Goal: Find contact information: Find contact information

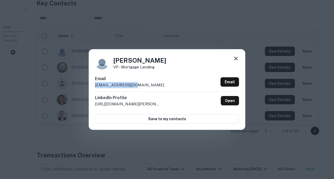
click at [235, 58] on icon at bounding box center [236, 59] width 6 height 6
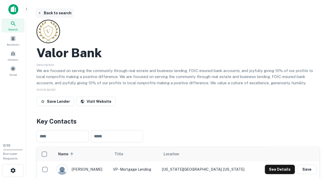
click at [39, 12] on icon "button" at bounding box center [40, 13] width 4 height 4
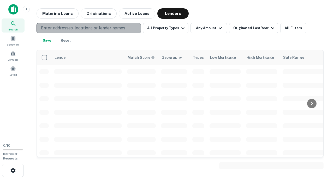
click at [86, 29] on p "Enter addresses, locations or lender names" at bounding box center [83, 28] width 84 height 6
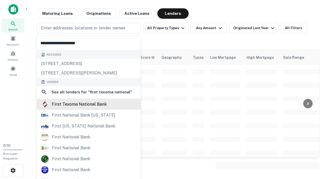
type input "**********"
click at [83, 104] on div "first texoma national bank" at bounding box center [79, 105] width 55 height 8
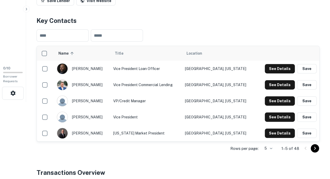
scroll to position [91, 0]
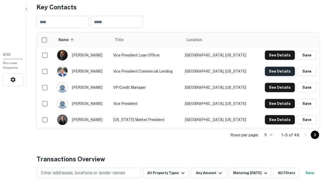
click at [275, 76] on button "See Details" at bounding box center [280, 71] width 30 height 9
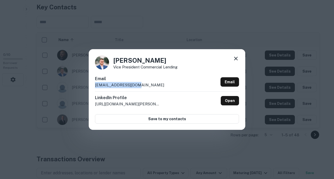
drag, startPoint x: 139, startPoint y: 84, endPoint x: 88, endPoint y: 86, distance: 50.4
click at [88, 86] on div "[PERSON_NAME] Vice President Commercial Lending Email [EMAIL_ADDRESS][DOMAIN_NA…" at bounding box center [167, 89] width 334 height 179
copy p "[EMAIL_ADDRESS][DOMAIN_NAME]"
click at [236, 57] on icon at bounding box center [236, 59] width 6 height 6
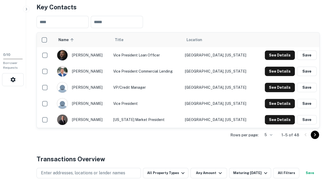
scroll to position [0, 0]
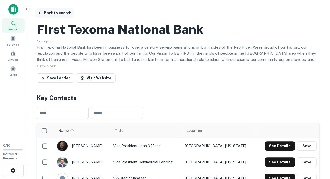
click at [51, 15] on button "Back to search" at bounding box center [54, 12] width 38 height 9
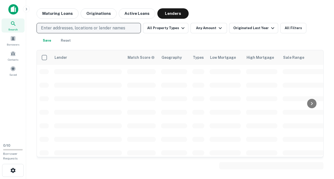
click at [71, 26] on p "Enter addresses, locations or lender names" at bounding box center [83, 28] width 84 height 6
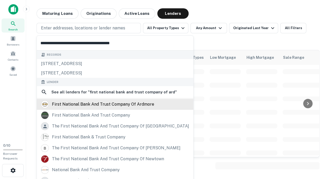
type input "**********"
click at [120, 107] on div "first national bank and trust company of ardmore" at bounding box center [103, 105] width 102 height 8
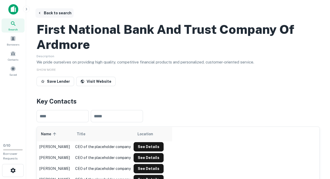
click at [47, 12] on button "Back to search" at bounding box center [54, 12] width 38 height 9
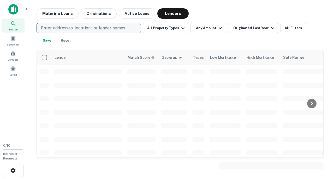
click at [80, 28] on p "Enter addresses, locations or lender names" at bounding box center [83, 28] width 84 height 6
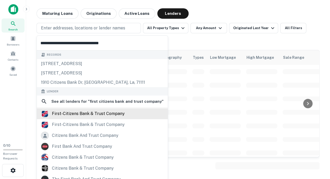
type input "**********"
drag, startPoint x: 64, startPoint y: 116, endPoint x: 69, endPoint y: 114, distance: 5.0
click at [64, 116] on div "first-citizens bank & trust company" at bounding box center [88, 114] width 73 height 8
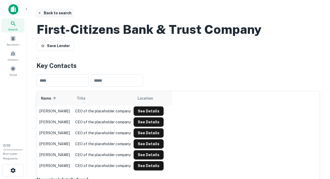
click at [55, 13] on button "Back to search" at bounding box center [54, 12] width 38 height 9
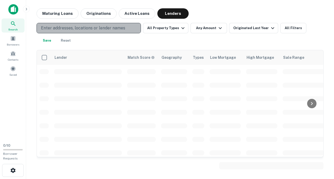
click at [98, 27] on p "Enter addresses, locations or lender names" at bounding box center [83, 28] width 84 height 6
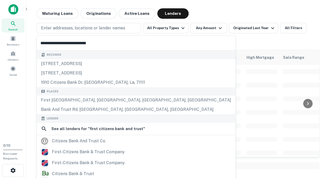
type input "**********"
click at [51, 43] on input "**********" at bounding box center [136, 43] width 198 height 15
drag, startPoint x: 50, startPoint y: 44, endPoint x: 19, endPoint y: 43, distance: 31.3
click at [19, 43] on body "**********" at bounding box center [165, 89] width 330 height 179
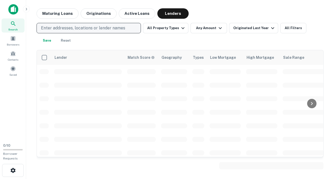
click at [65, 25] on p "Enter addresses, locations or lender names" at bounding box center [83, 28] width 84 height 6
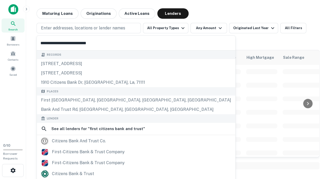
drag, startPoint x: 50, startPoint y: 43, endPoint x: 31, endPoint y: 46, distance: 19.2
click at [31, 46] on body "**********" at bounding box center [165, 89] width 330 height 179
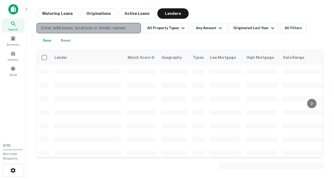
click at [63, 27] on p "Enter addresses, locations or lender names" at bounding box center [83, 28] width 84 height 6
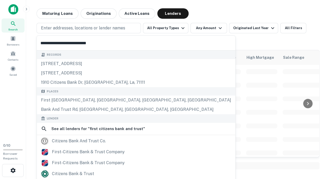
click at [50, 43] on input "**********" at bounding box center [136, 43] width 198 height 15
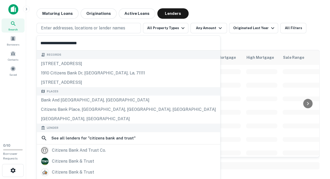
click at [90, 44] on input "**********" at bounding box center [128, 43] width 183 height 15
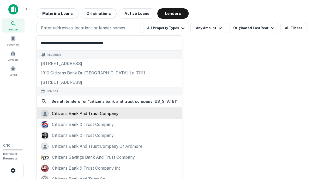
type input "**********"
click at [81, 112] on div "citizens bank and trust company" at bounding box center [85, 114] width 66 height 8
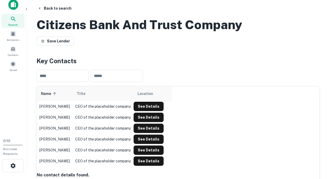
scroll to position [1, 0]
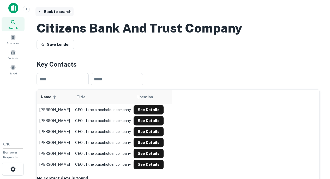
click at [58, 12] on button "Back to search" at bounding box center [54, 11] width 38 height 9
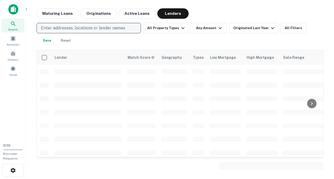
click at [67, 27] on p "Enter addresses, locations or lender names" at bounding box center [83, 28] width 84 height 6
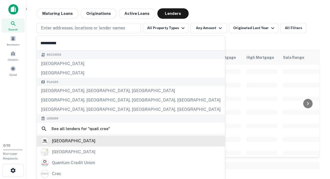
type input "**********"
click at [83, 141] on div "[GEOGRAPHIC_DATA]" at bounding box center [74, 141] width 44 height 8
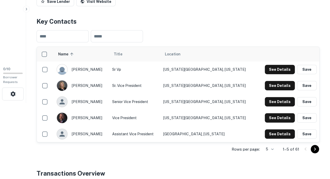
scroll to position [107, 0]
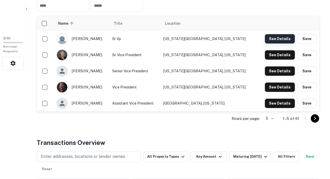
click at [271, 44] on button "See Details" at bounding box center [280, 38] width 30 height 9
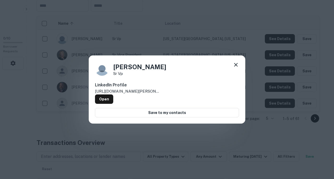
click at [233, 68] on icon at bounding box center [236, 65] width 6 height 6
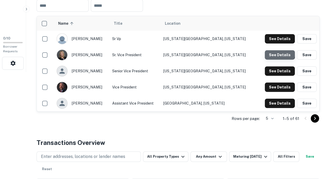
click at [275, 60] on button "See Details" at bounding box center [280, 54] width 30 height 9
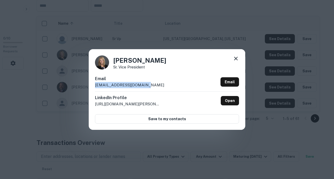
drag, startPoint x: 143, startPoint y: 85, endPoint x: 92, endPoint y: 88, distance: 51.2
click at [92, 88] on div "[PERSON_NAME] Vice President Email [EMAIL_ADDRESS][DOMAIN_NAME] Email LinkedIn …" at bounding box center [167, 89] width 156 height 81
copy p "[EMAIL_ADDRESS][DOMAIN_NAME]"
click at [234, 58] on icon at bounding box center [236, 59] width 6 height 6
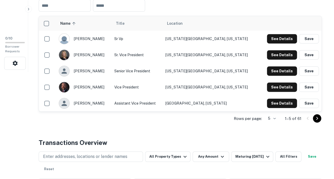
scroll to position [0, 0]
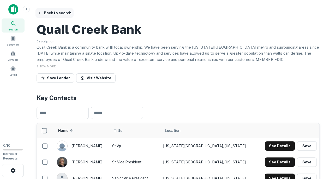
click at [48, 14] on button "Back to search" at bounding box center [54, 12] width 38 height 9
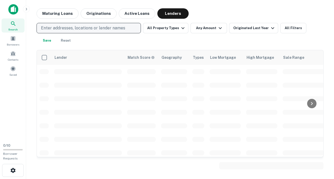
click at [85, 27] on p "Enter addresses, locations or lender names" at bounding box center [83, 28] width 84 height 6
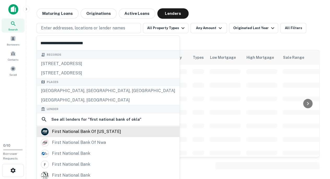
type input "**********"
click at [88, 131] on div "first national bank of [US_STATE]" at bounding box center [86, 132] width 69 height 8
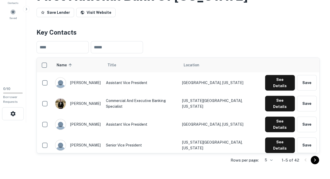
scroll to position [57, 0]
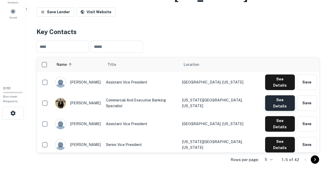
click at [283, 97] on button "See Details" at bounding box center [280, 103] width 30 height 16
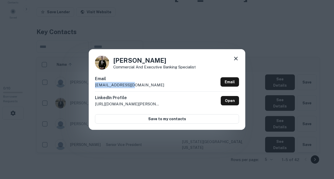
drag, startPoint x: 139, startPoint y: 86, endPoint x: 91, endPoint y: 88, distance: 47.5
click at [91, 88] on div "[PERSON_NAME] Commercial and Executive Banking Specialist Email [EMAIL_ADDRESS]…" at bounding box center [167, 89] width 156 height 81
copy p "[EMAIL_ADDRESS][DOMAIN_NAME]"
click at [235, 58] on icon at bounding box center [236, 59] width 4 height 4
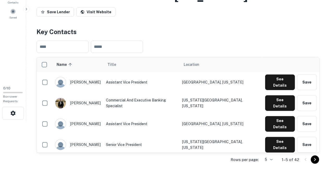
scroll to position [0, 0]
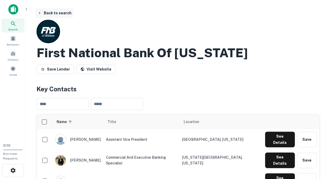
click at [56, 12] on button "Back to search" at bounding box center [54, 12] width 38 height 9
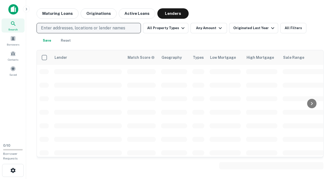
click at [70, 27] on p "Enter addresses, locations or lender names" at bounding box center [83, 28] width 84 height 6
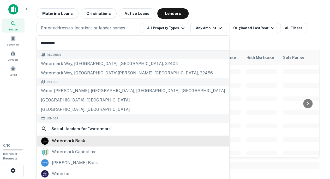
type input "*********"
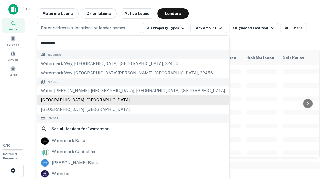
drag, startPoint x: 63, startPoint y: 139, endPoint x: 109, endPoint y: 102, distance: 59.3
click at [63, 139] on div "watermark bank" at bounding box center [68, 141] width 33 height 8
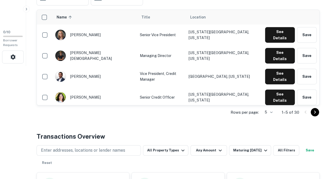
scroll to position [114, 0]
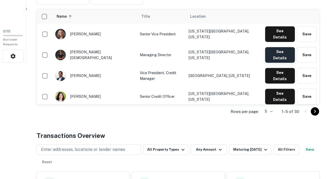
click at [276, 63] on button "See Details" at bounding box center [280, 55] width 30 height 16
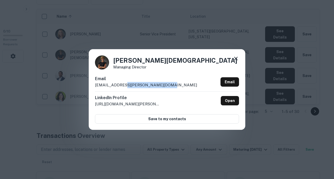
drag, startPoint x: 162, startPoint y: 84, endPoint x: 119, endPoint y: 87, distance: 42.3
click at [119, 87] on div "Email [EMAIL_ADDRESS][PERSON_NAME][DOMAIN_NAME] Email" at bounding box center [167, 84] width 144 height 16
click at [235, 59] on icon at bounding box center [236, 59] width 6 height 6
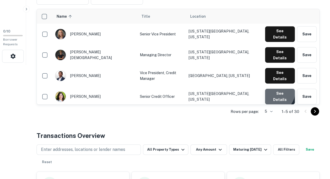
click at [276, 102] on button "See Details" at bounding box center [280, 97] width 30 height 16
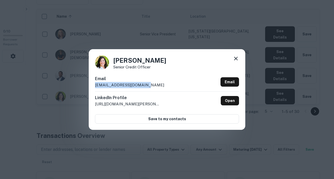
drag, startPoint x: 150, startPoint y: 86, endPoint x: 90, endPoint y: 86, distance: 60.0
click at [90, 86] on div "[PERSON_NAME] Senior Credit Officer Email [EMAIL_ADDRESS][DOMAIN_NAME] Email Li…" at bounding box center [167, 89] width 156 height 81
copy p "[EMAIL_ADDRESS][DOMAIN_NAME]"
click at [237, 59] on icon at bounding box center [236, 59] width 6 height 6
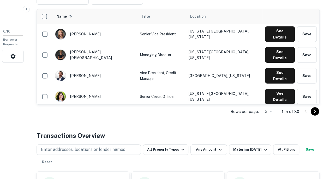
scroll to position [0, 0]
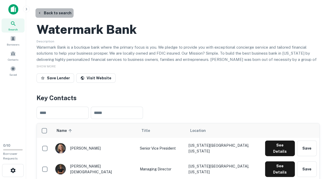
click at [58, 16] on button "Back to search" at bounding box center [54, 12] width 38 height 9
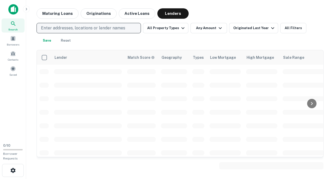
click at [83, 30] on p "Enter addresses, locations or lender names" at bounding box center [83, 28] width 84 height 6
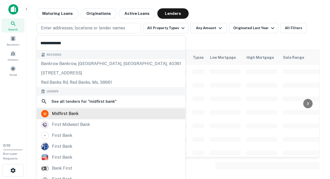
type input "**********"
click at [64, 111] on div "midfirst bank" at bounding box center [65, 114] width 27 height 8
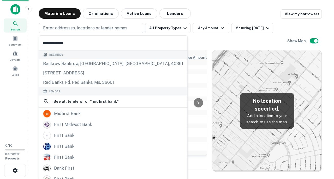
scroll to position [193, 0]
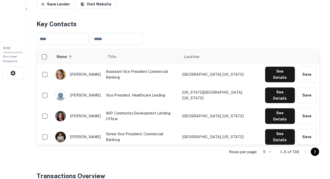
scroll to position [99, 0]
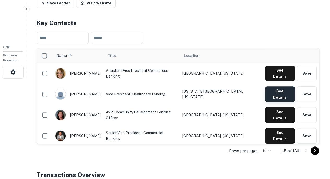
click at [278, 88] on button "See Details" at bounding box center [280, 95] width 30 height 16
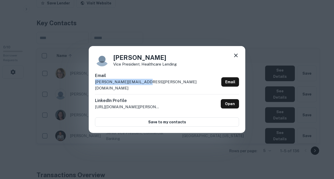
drag, startPoint x: 145, startPoint y: 84, endPoint x: 95, endPoint y: 86, distance: 50.3
click at [95, 86] on div "Amy Wilson Vice President, Healthcare Lending Email amy.wilson@midfirst.com Ema…" at bounding box center [167, 89] width 156 height 87
copy p "amy.wilson@midfirst.com"
click at [235, 57] on icon at bounding box center [236, 55] width 6 height 6
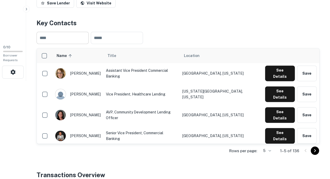
scroll to position [0, 0]
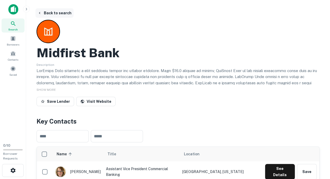
click at [54, 12] on button "Back to search" at bounding box center [54, 12] width 38 height 9
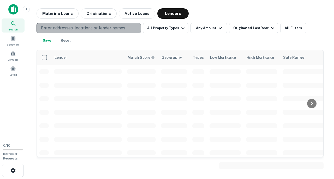
click at [83, 27] on p "Enter addresses, locations or lender names" at bounding box center [83, 28] width 84 height 6
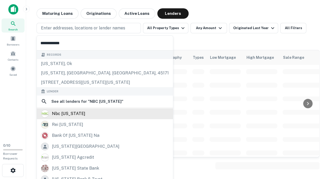
type input "**********"
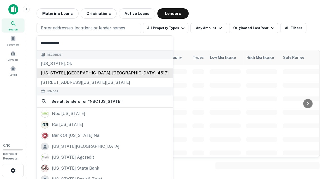
drag, startPoint x: 71, startPoint y: 113, endPoint x: 115, endPoint y: 69, distance: 62.3
click at [71, 113] on div "nbc oklahoma" at bounding box center [68, 114] width 33 height 8
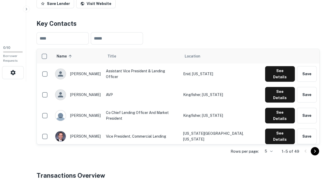
scroll to position [105, 0]
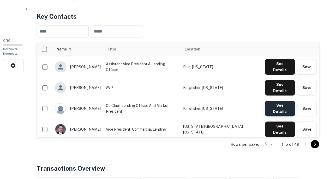
click at [272, 101] on button "See Details" at bounding box center [280, 109] width 30 height 16
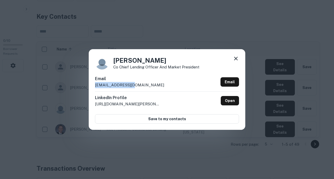
drag, startPoint x: 136, startPoint y: 85, endPoint x: 90, endPoint y: 90, distance: 45.6
click at [90, 90] on div "Dennis Themer Co Chief Lending Officer and Market President Email dthemer@nbcok…" at bounding box center [167, 89] width 156 height 81
copy p "dthemer@nbcok.com"
click at [237, 57] on icon at bounding box center [236, 59] width 6 height 6
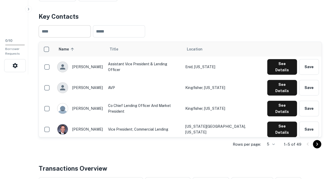
scroll to position [0, 0]
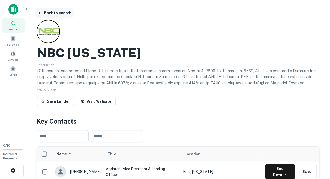
click at [56, 13] on button "Back to search" at bounding box center [54, 12] width 38 height 9
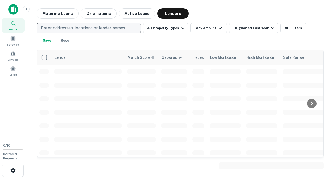
click at [67, 29] on p "Enter addresses, locations or lender names" at bounding box center [83, 28] width 84 height 6
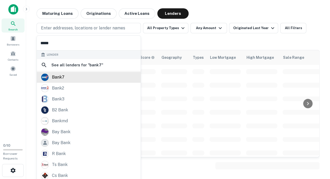
type input "*****"
click at [65, 78] on div "bank7" at bounding box center [88, 78] width 95 height 8
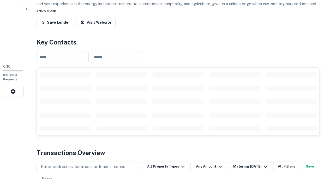
scroll to position [81, 0]
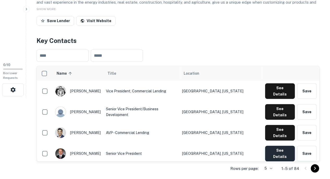
click at [274, 146] on button "See Details" at bounding box center [280, 154] width 30 height 16
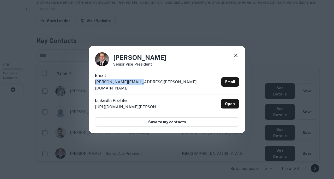
drag, startPoint x: 139, startPoint y: 85, endPoint x: 94, endPoint y: 86, distance: 45.1
click at [94, 86] on div "Mike Binck Senior Vice President Email mike.binck@bank7.com Email LinkedIn Prof…" at bounding box center [167, 89] width 156 height 87
copy p "mike.binck@bank7.com"
click at [234, 59] on icon at bounding box center [236, 55] width 6 height 6
